Goal: Obtain resource: Download file/media

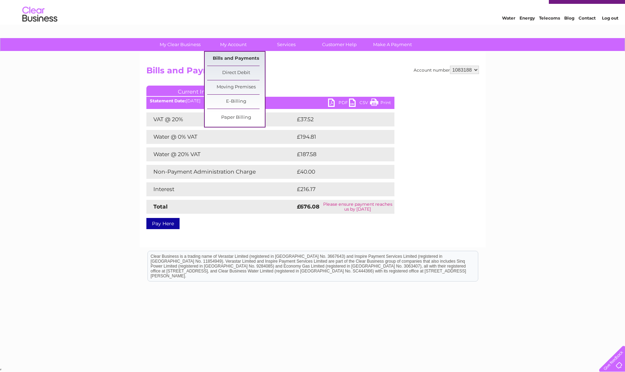
click at [228, 57] on link "Bills and Payments" at bounding box center [236, 59] width 58 height 14
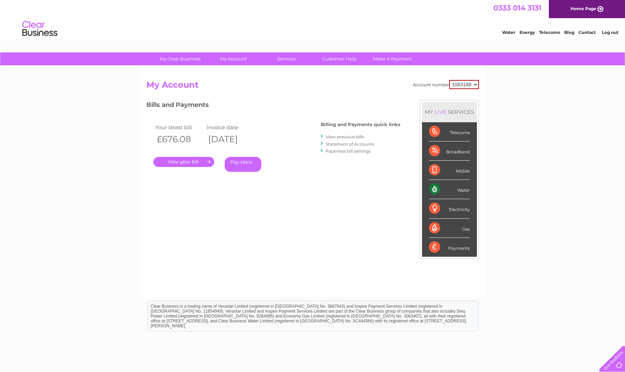
click at [340, 135] on link "View previous bills" at bounding box center [344, 136] width 38 height 5
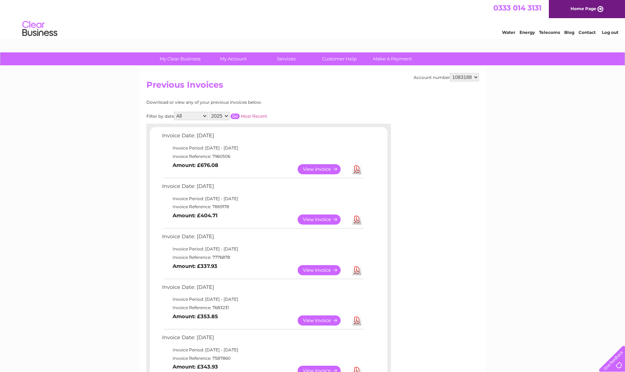
click at [323, 219] on link "View" at bounding box center [322, 219] width 51 height 10
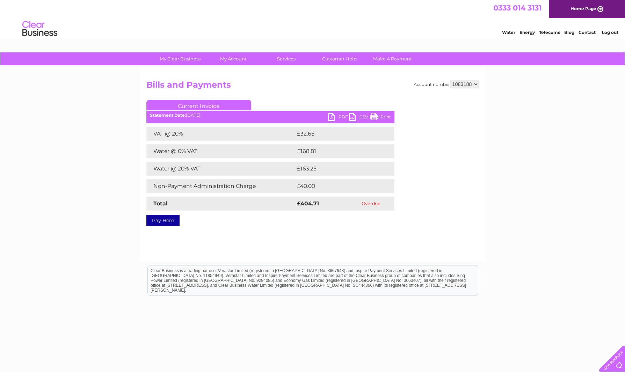
click at [339, 115] on link "PDF" at bounding box center [338, 118] width 21 height 10
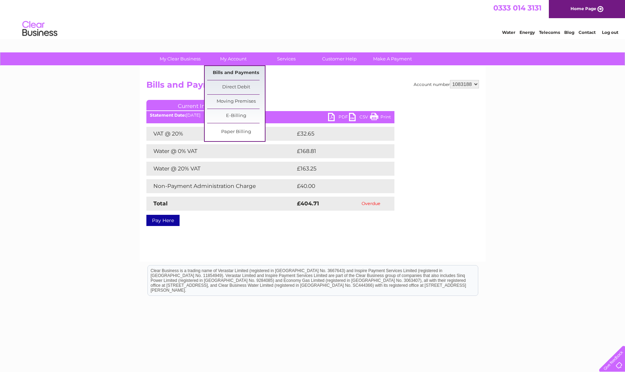
click at [222, 72] on link "Bills and Payments" at bounding box center [236, 73] width 58 height 14
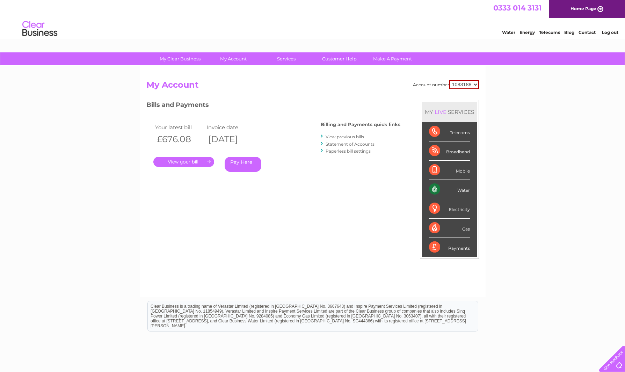
click at [344, 136] on link "View previous bills" at bounding box center [344, 136] width 38 height 5
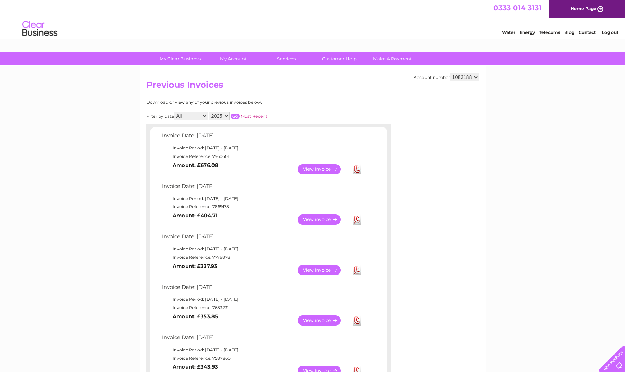
click at [325, 269] on link "View" at bounding box center [322, 270] width 51 height 10
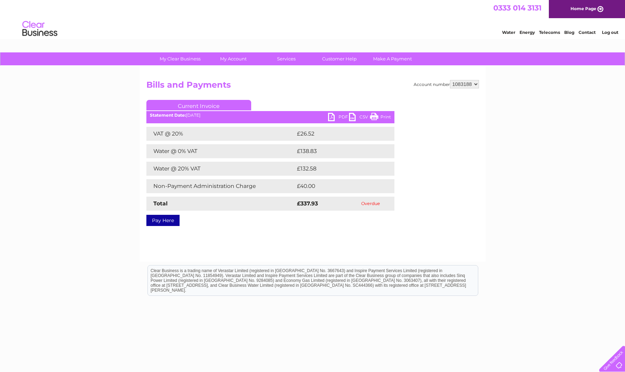
click at [340, 116] on link "PDF" at bounding box center [338, 118] width 21 height 10
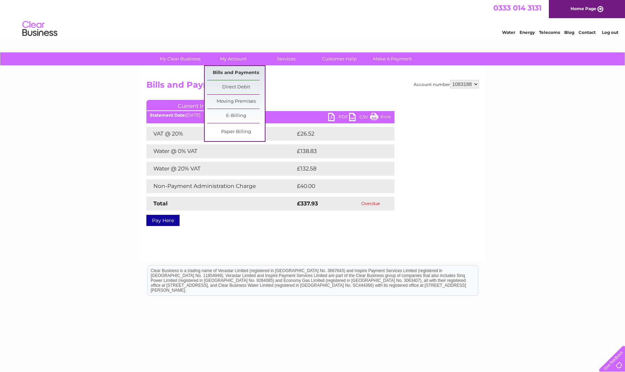
click at [229, 71] on link "Bills and Payments" at bounding box center [236, 73] width 58 height 14
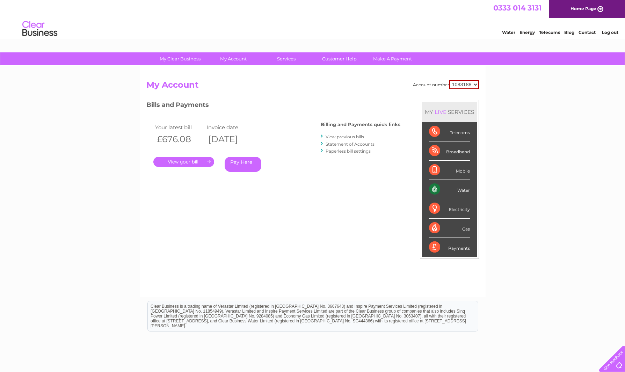
click at [343, 136] on link "View previous bills" at bounding box center [344, 136] width 38 height 5
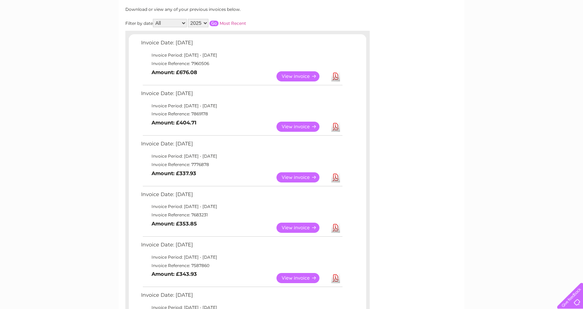
scroll to position [98, 0]
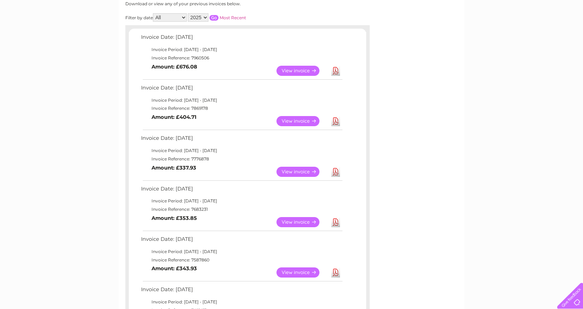
click at [289, 221] on link "View" at bounding box center [301, 222] width 51 height 10
click at [335, 222] on link "Download" at bounding box center [335, 222] width 9 height 10
